Goal: Information Seeking & Learning: Learn about a topic

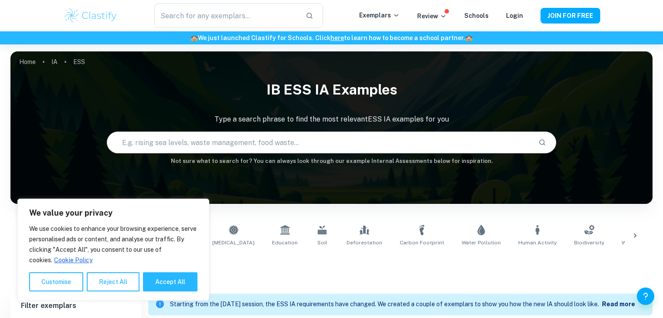
scroll to position [376, 0]
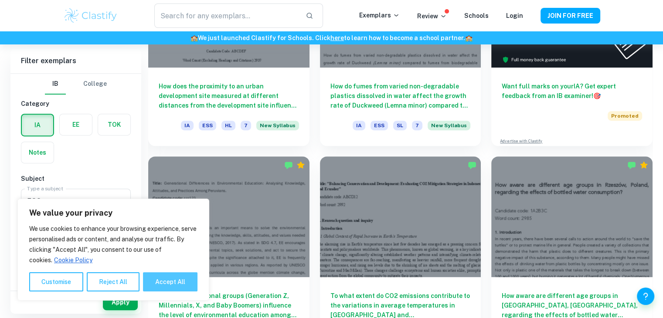
click at [166, 281] on button "Accept All" at bounding box center [170, 281] width 54 height 19
checkbox input "true"
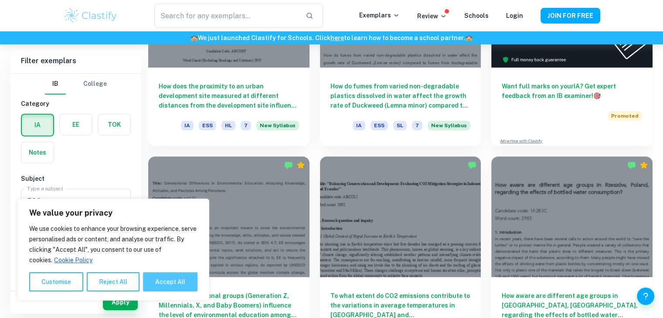
checkbox input "true"
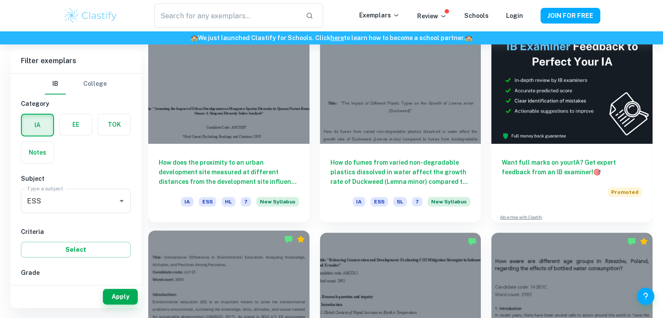
scroll to position [239, 0]
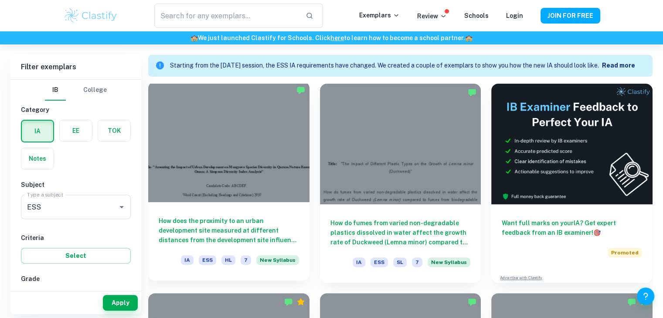
click at [291, 227] on h6 "How does the proximity to an urban development site measured at different dista…" at bounding box center [229, 230] width 140 height 29
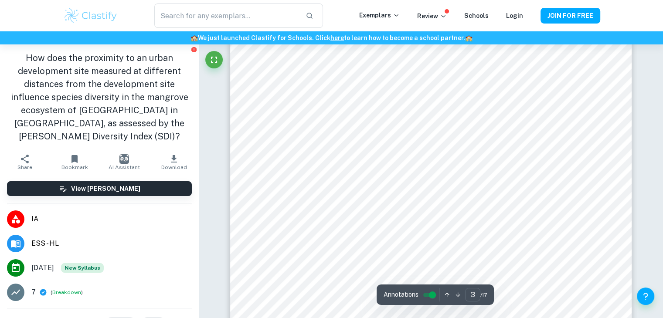
scroll to position [1235, 0]
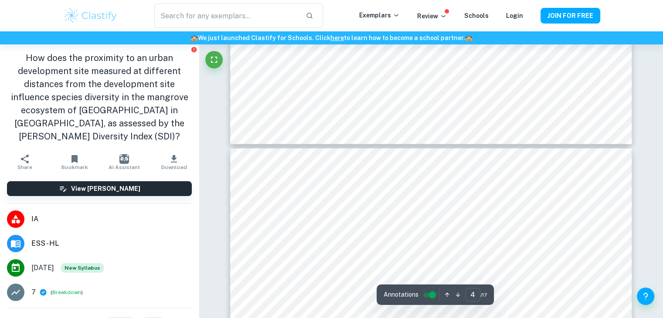
type input "5"
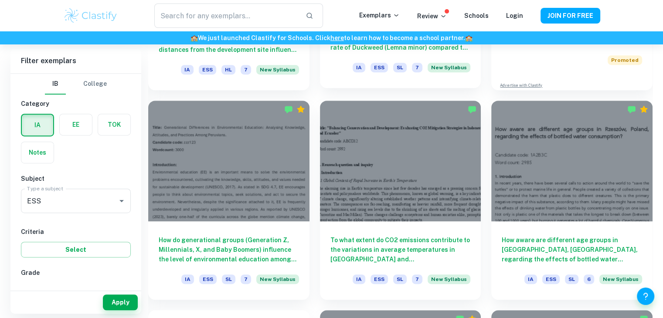
scroll to position [444, 0]
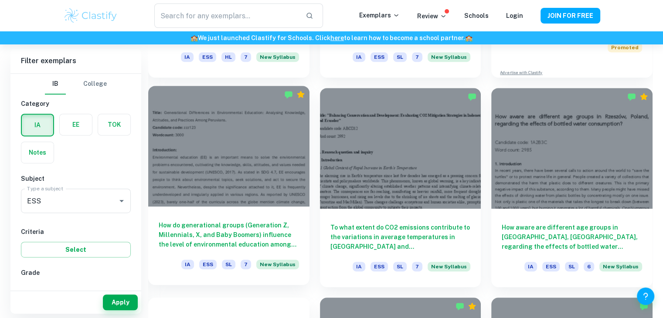
click at [249, 223] on h6 "How do generational groups (Generation Z, Millennials, X, and Baby Boomers) inf…" at bounding box center [229, 235] width 140 height 29
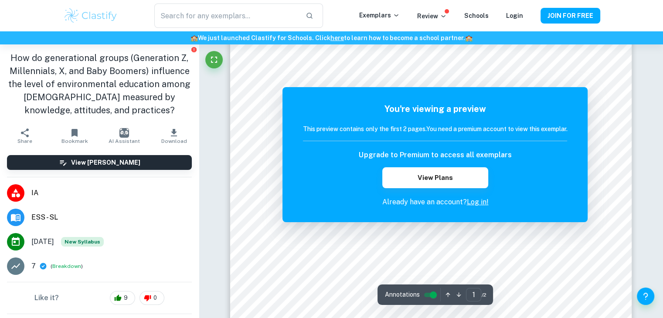
scroll to position [242, 0]
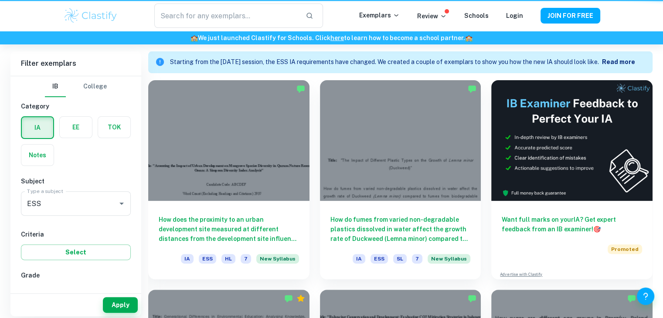
scroll to position [444, 0]
